Goal: Information Seeking & Learning: Learn about a topic

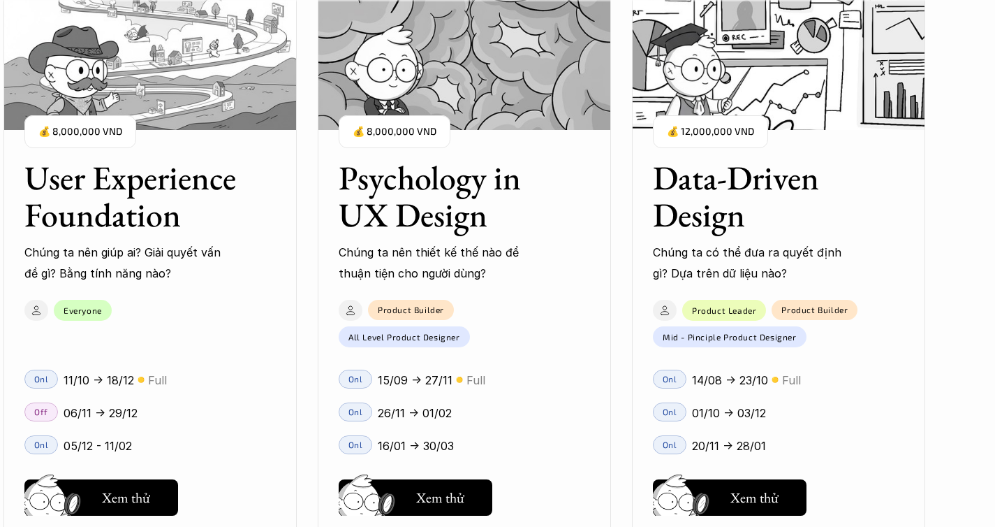
scroll to position [1640, 0]
click at [452, 202] on h3 "Psychology in UX Design" at bounding box center [447, 196] width 217 height 74
click at [428, 494] on h5 "Xem thử" at bounding box center [440, 498] width 48 height 20
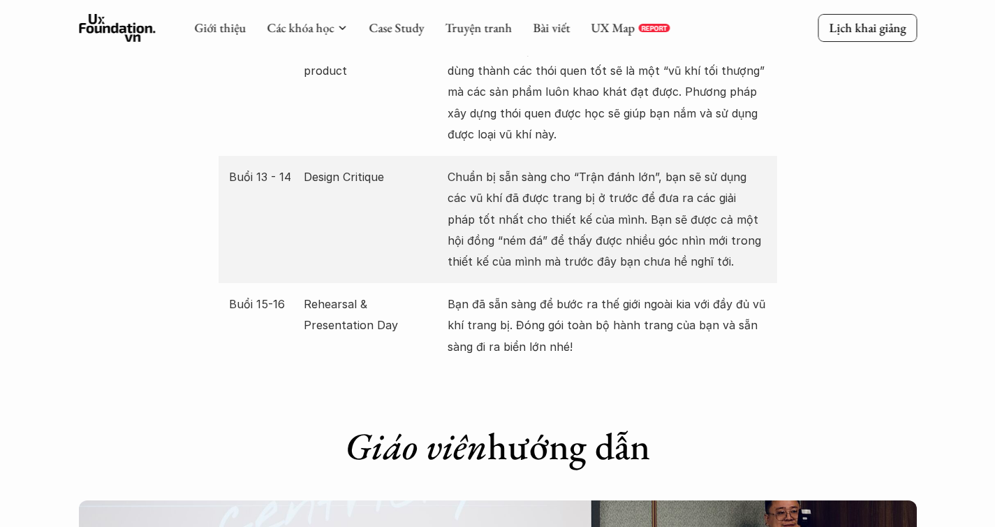
scroll to position [3028, 0]
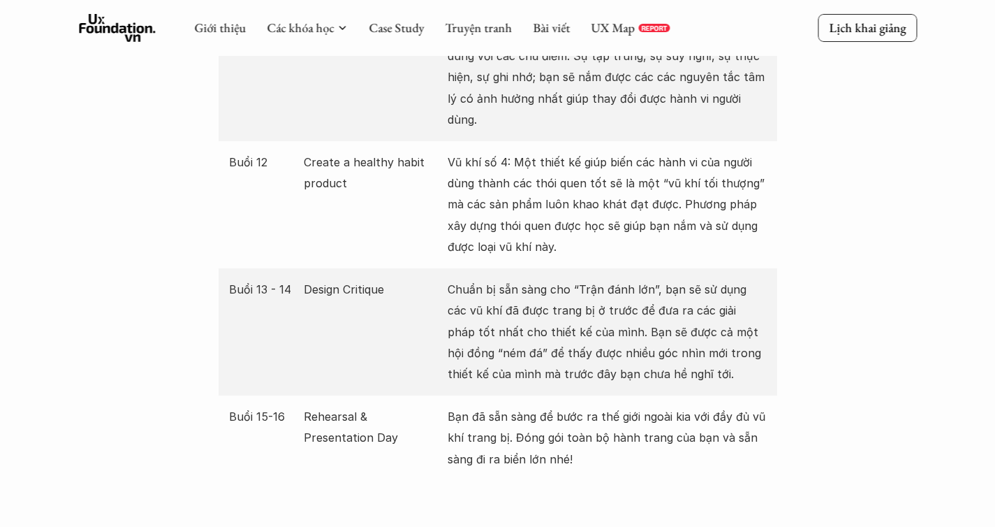
click at [365, 279] on p "Design Critique" at bounding box center [372, 289] width 137 height 21
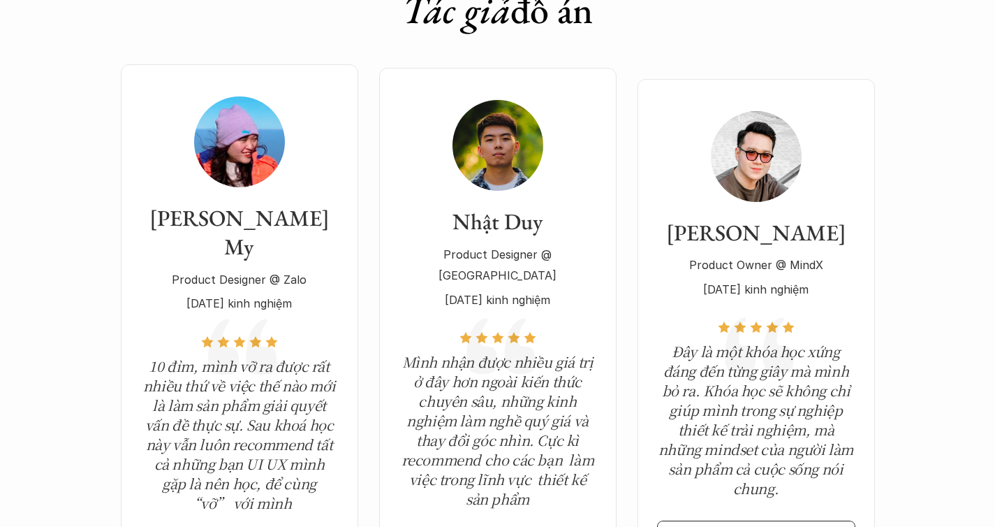
scroll to position [4868, 0]
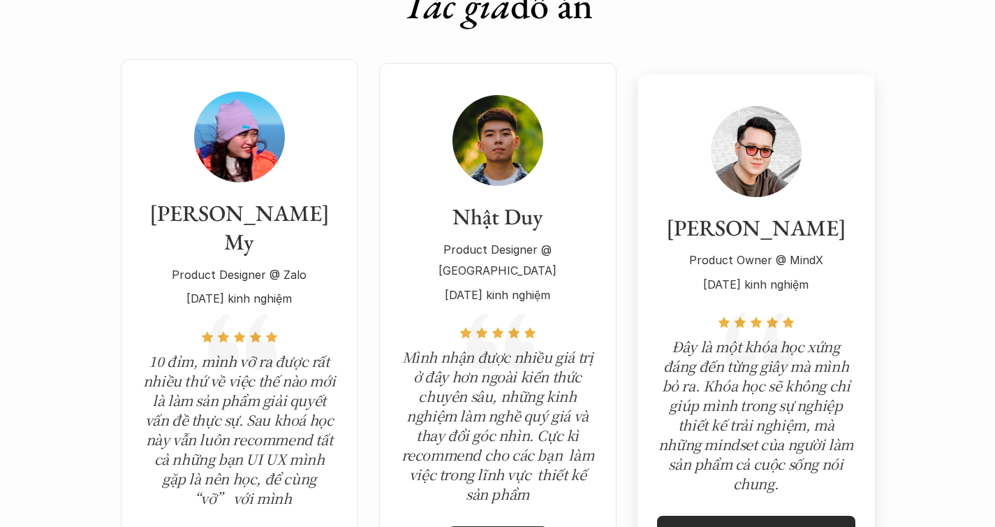
drag, startPoint x: 869, startPoint y: 233, endPoint x: 860, endPoint y: 244, distance: 13.4
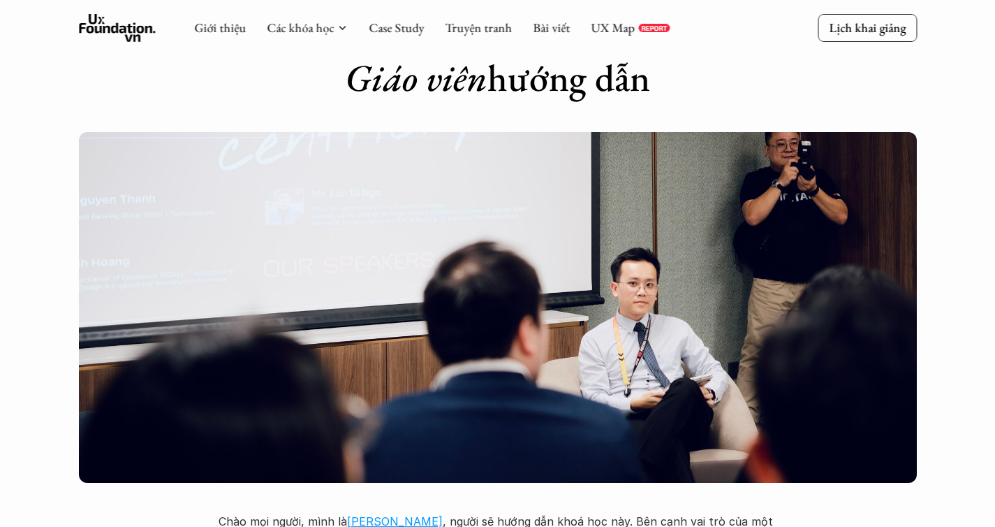
scroll to position [3590, 0]
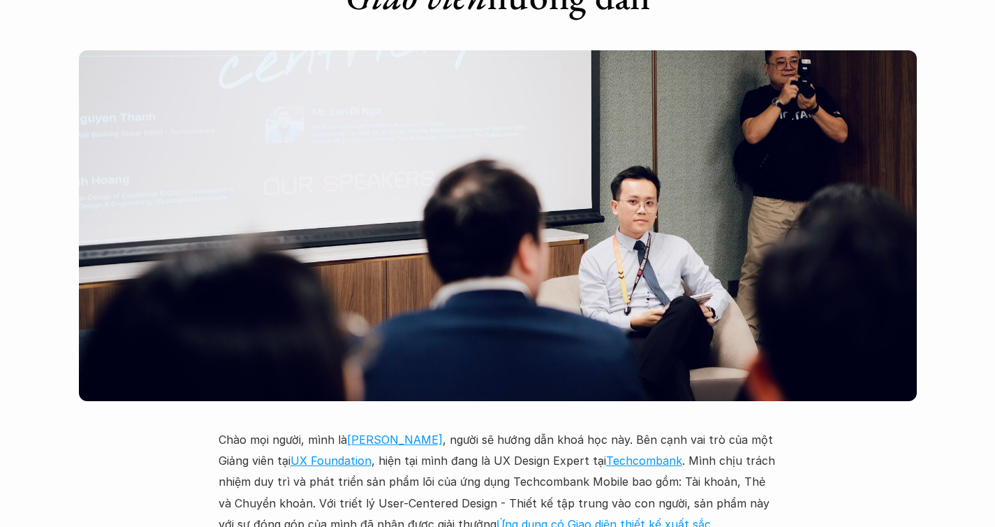
click at [403, 432] on link "[PERSON_NAME]" at bounding box center [395, 439] width 96 height 14
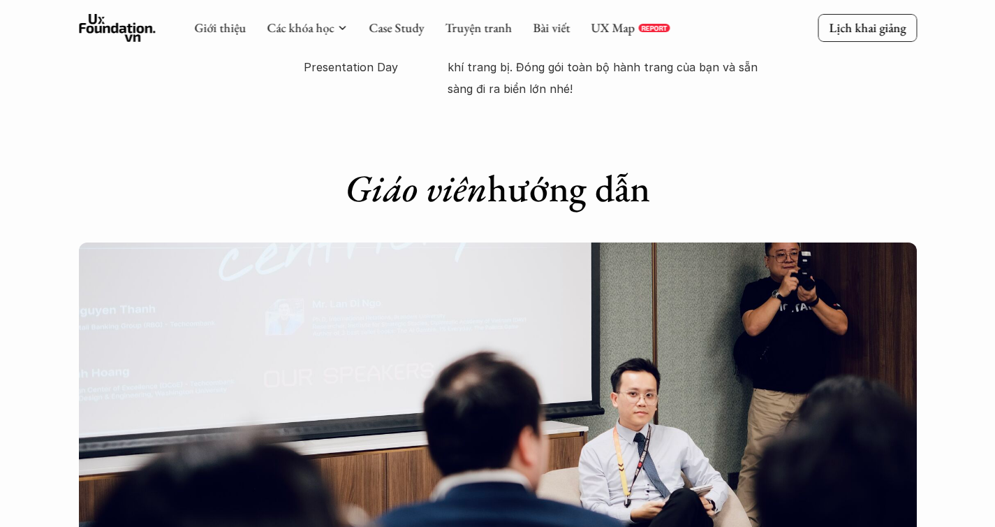
scroll to position [3030, 0]
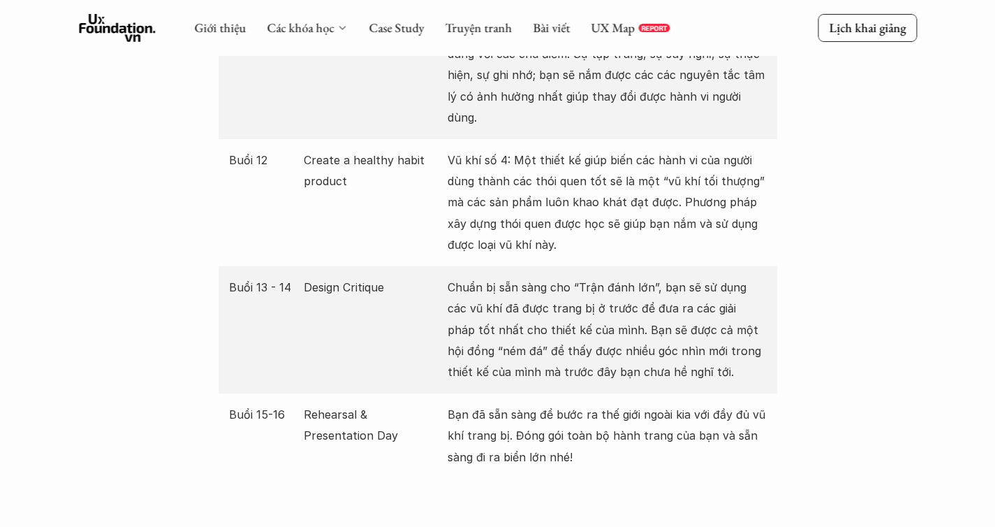
click at [337, 27] on icon at bounding box center [342, 27] width 11 height 11
click at [312, 26] on link "Các khóa học" at bounding box center [300, 28] width 67 height 16
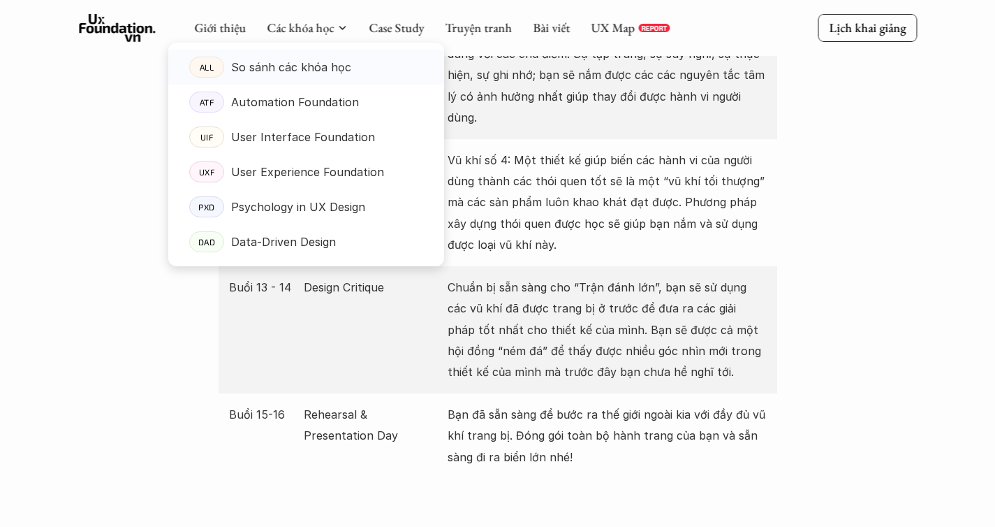
click at [307, 63] on p "So sánh các khóa học" at bounding box center [291, 67] width 120 height 21
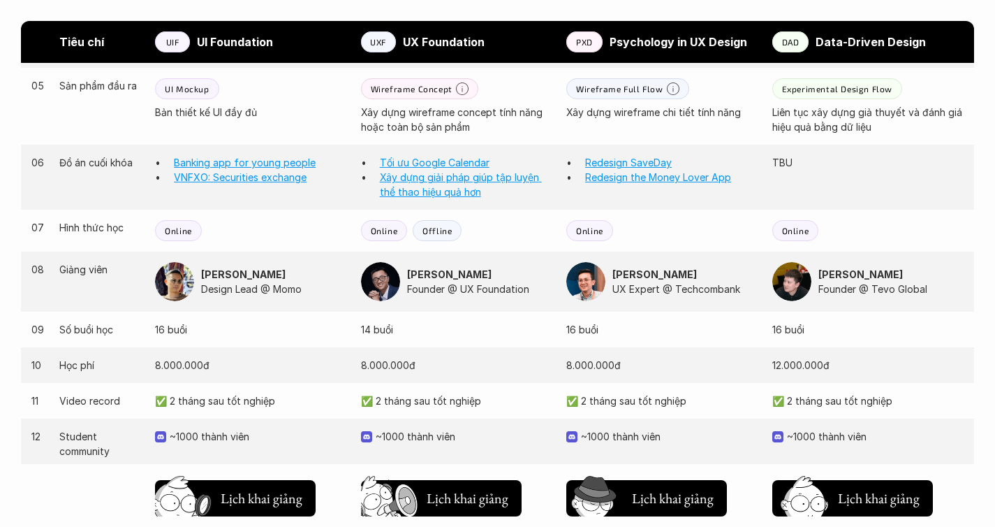
scroll to position [1268, 0]
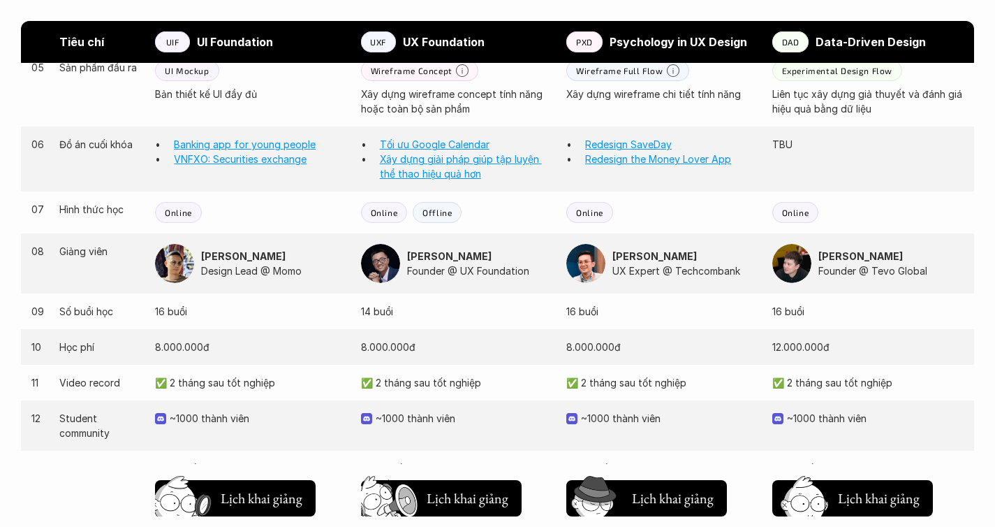
click at [185, 257] on img at bounding box center [174, 263] width 39 height 39
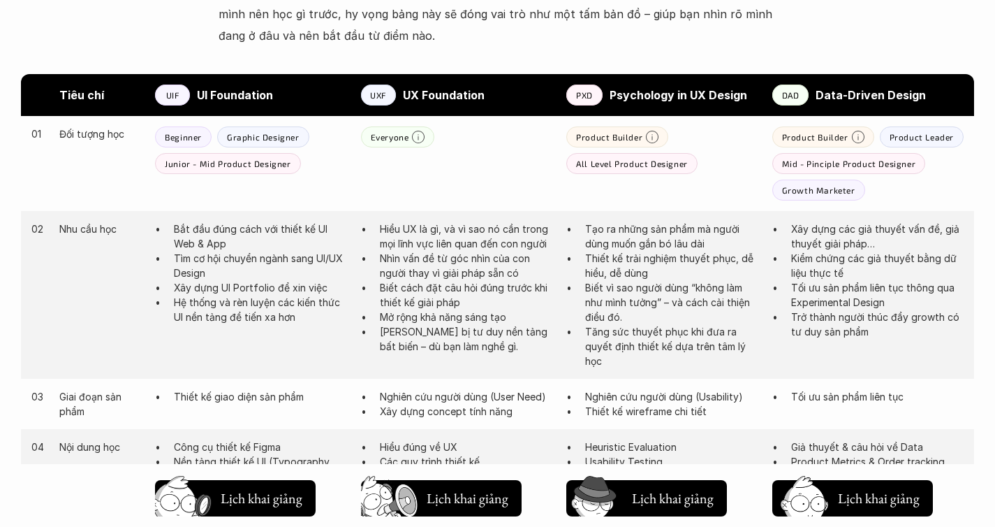
scroll to position [765, 0]
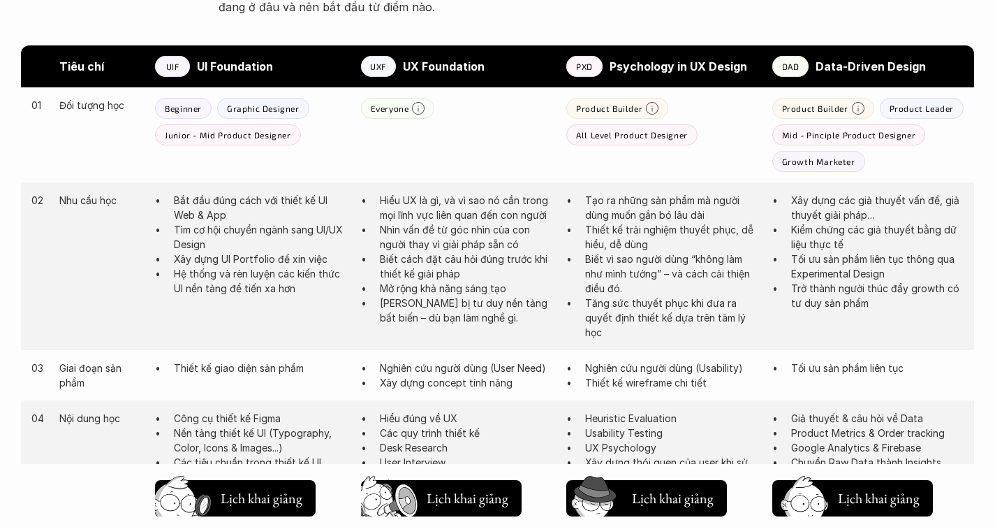
click at [904, 59] on strong "Data-Driven Design" at bounding box center [871, 66] width 110 height 14
click at [720, 167] on div "01 Đối tượng học Beginner Graphic Designer Junior - Mid Product Designer Everyo…" at bounding box center [497, 134] width 953 height 95
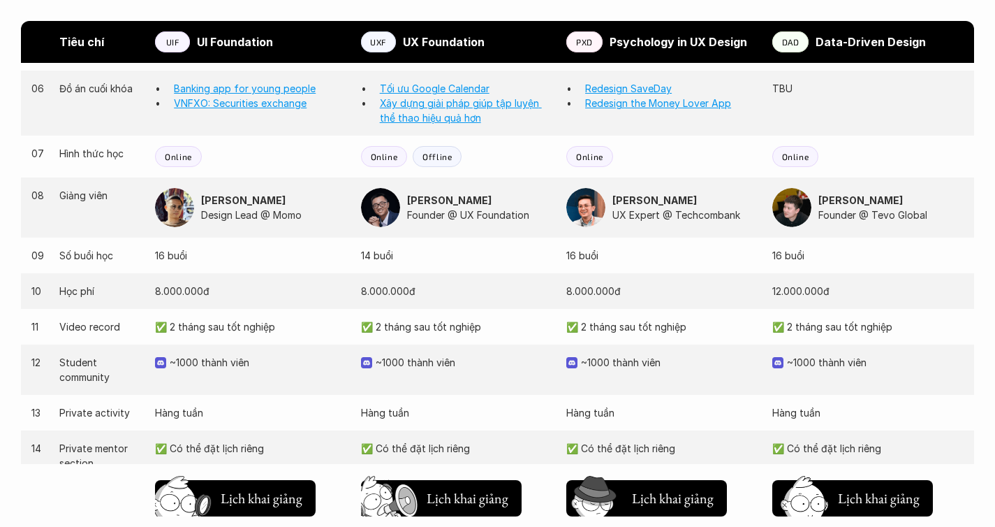
scroll to position [1523, 0]
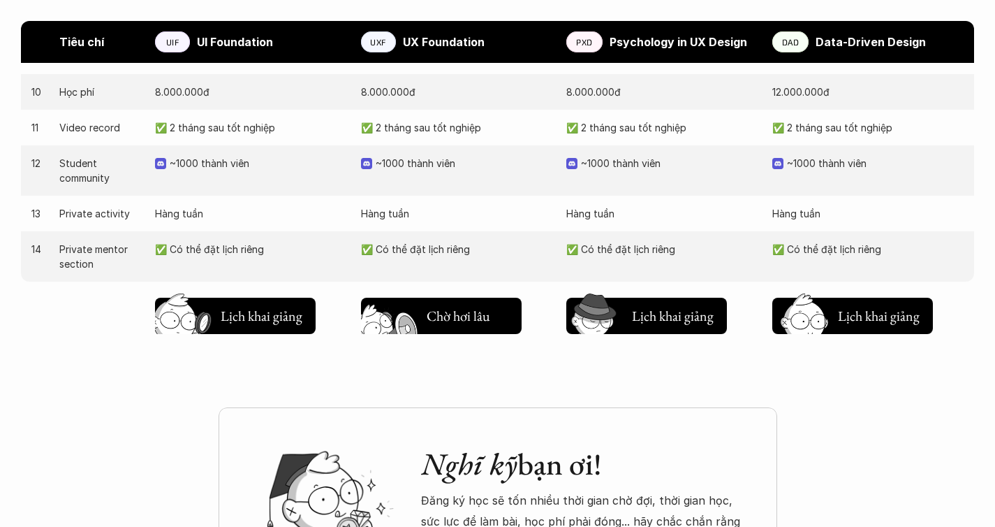
click at [439, 305] on h5 "Lịch khai giảng" at bounding box center [468, 315] width 82 height 20
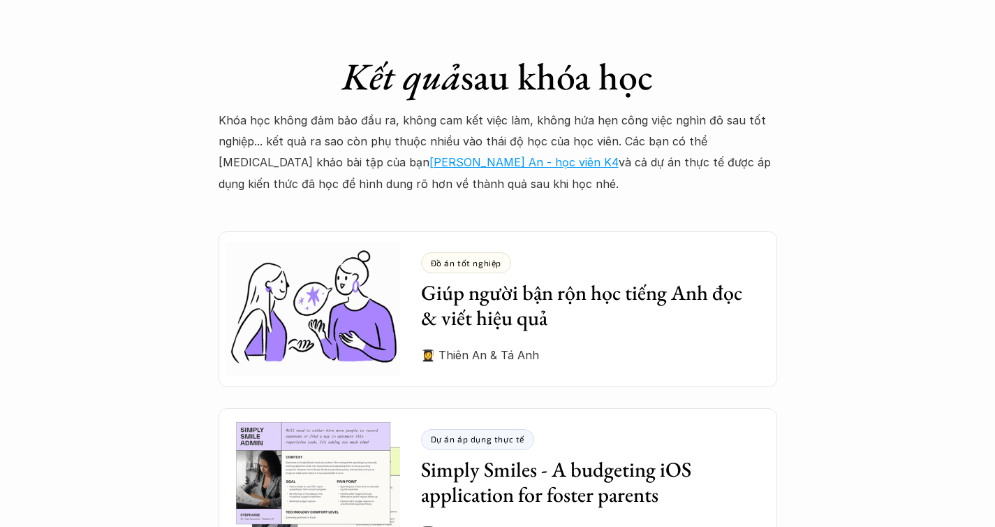
scroll to position [3829, 0]
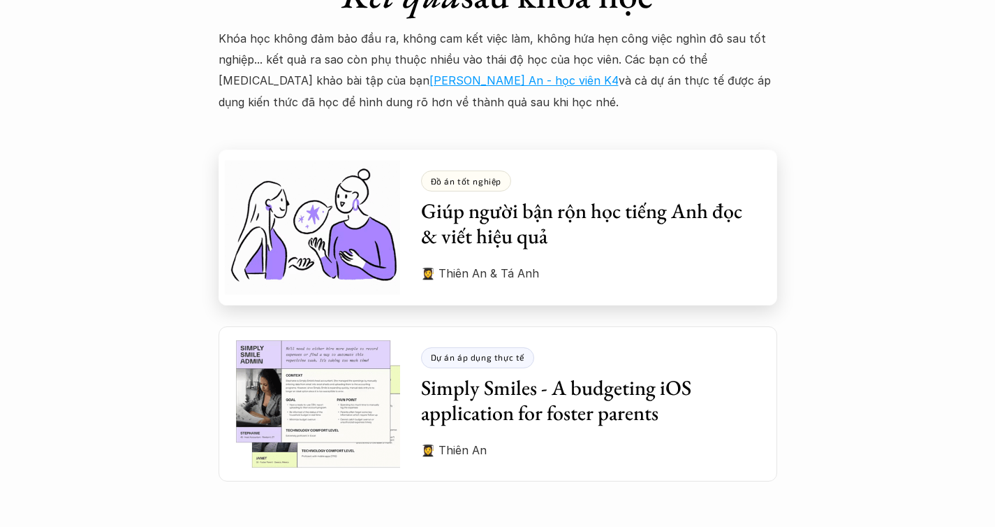
click at [696, 198] on h3 "Giúp người bận rộn học tiếng Anh đọc & viết hiệu quả" at bounding box center [588, 223] width 335 height 50
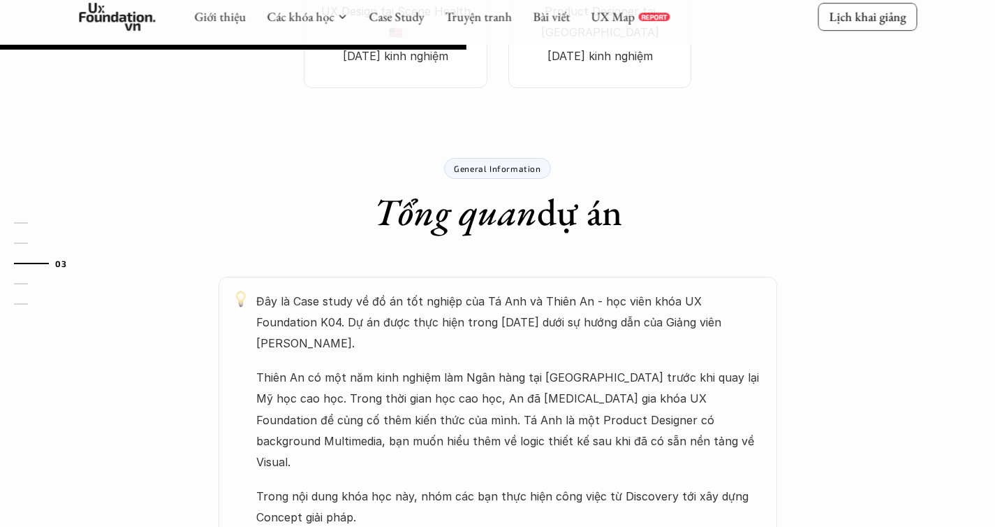
scroll to position [649, 0]
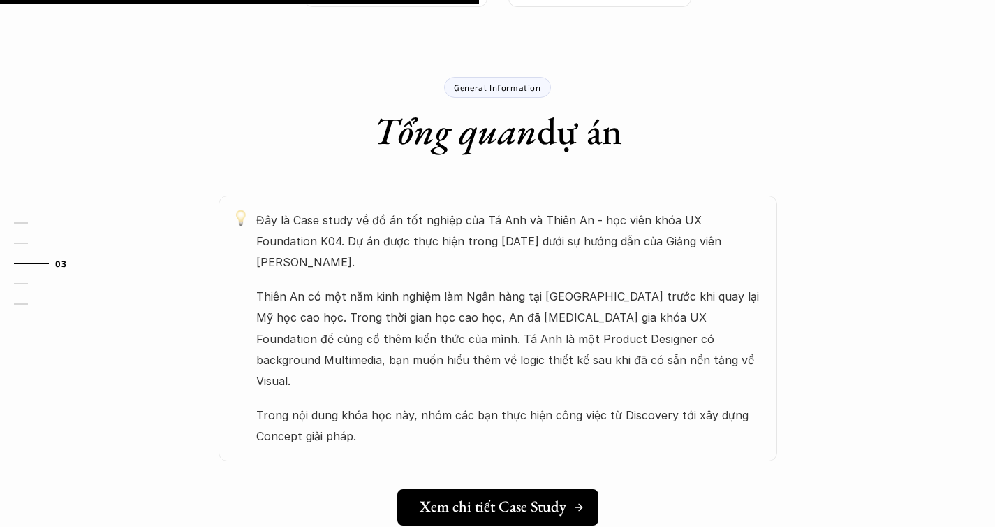
click at [485, 497] on h5 "Xem chi tiết Case Study" at bounding box center [493, 506] width 147 height 18
